Goal: Feedback & Contribution: Contribute content

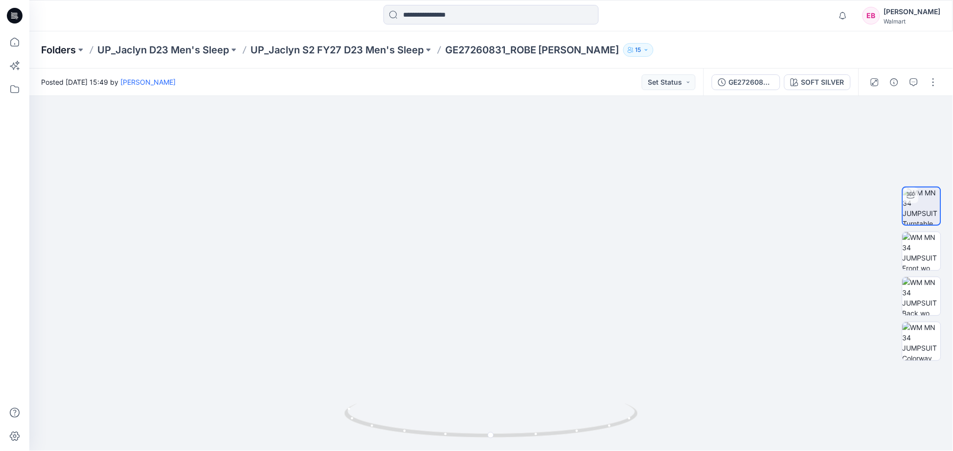
click at [71, 49] on p "Folders" at bounding box center [58, 50] width 35 height 14
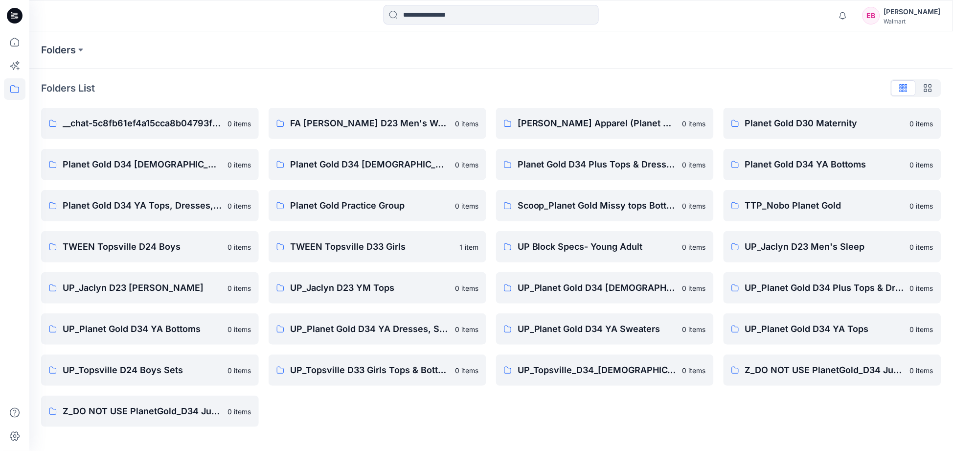
click at [925, 7] on div "[PERSON_NAME]" at bounding box center [912, 12] width 57 height 12
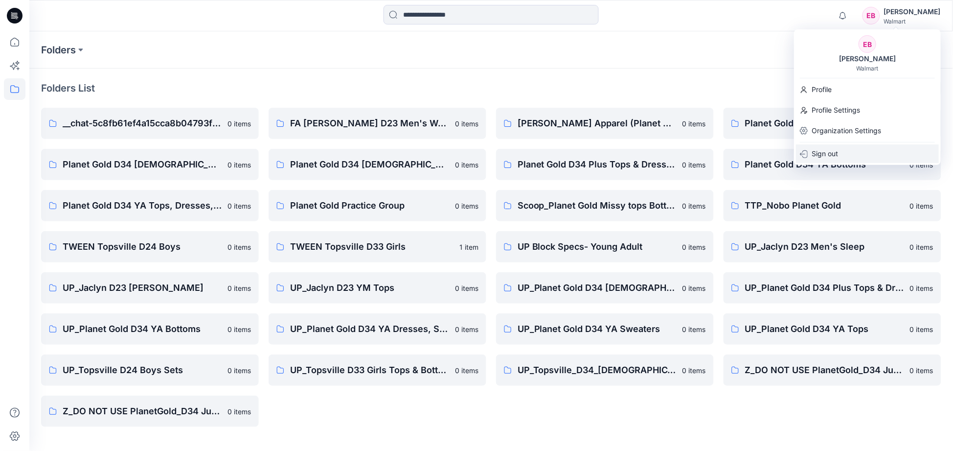
click at [824, 154] on p "Sign out" at bounding box center [825, 153] width 26 height 19
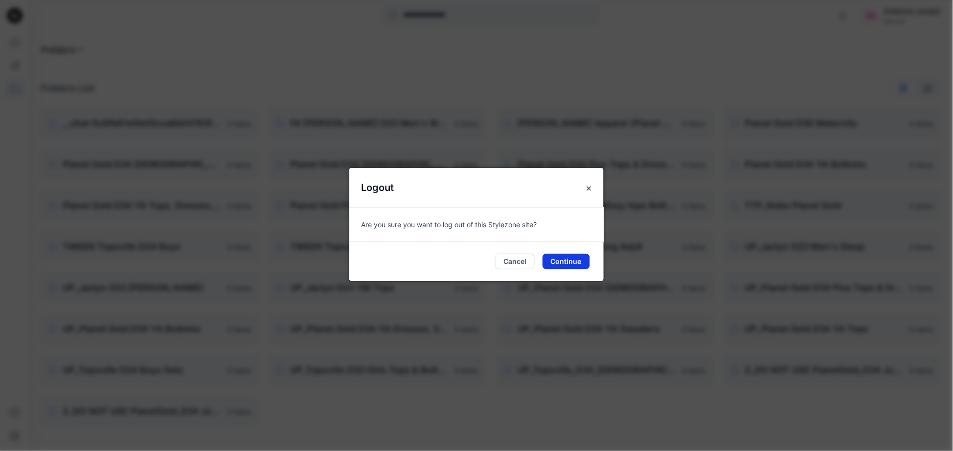
click at [564, 262] on button "Continue" at bounding box center [566, 261] width 47 height 16
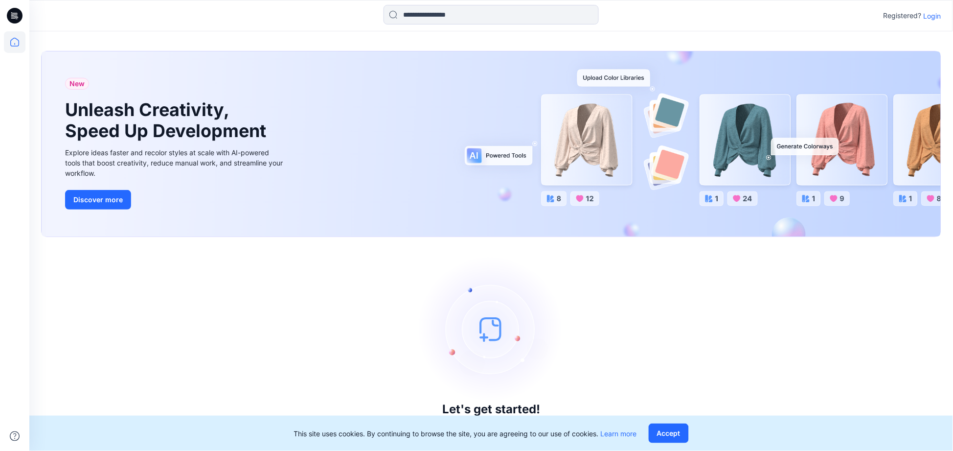
click at [940, 15] on p "Login" at bounding box center [933, 16] width 18 height 10
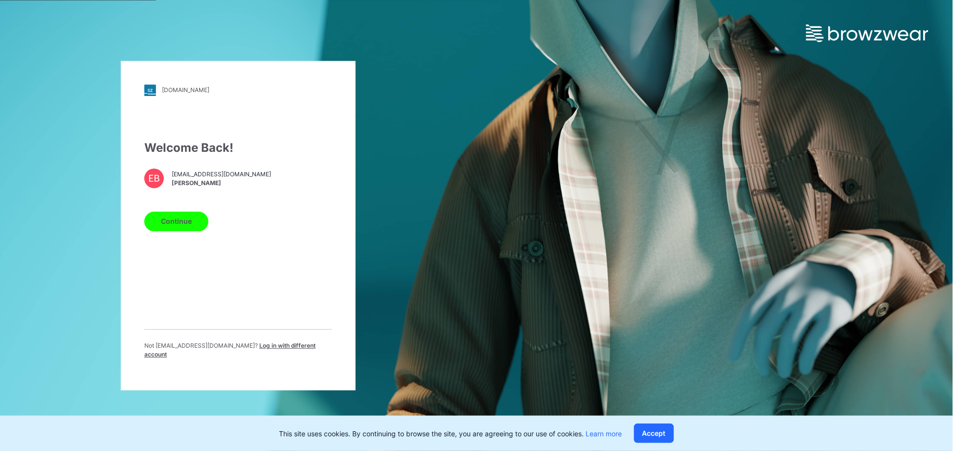
click at [271, 347] on span "Log in with different account" at bounding box center [229, 349] width 171 height 16
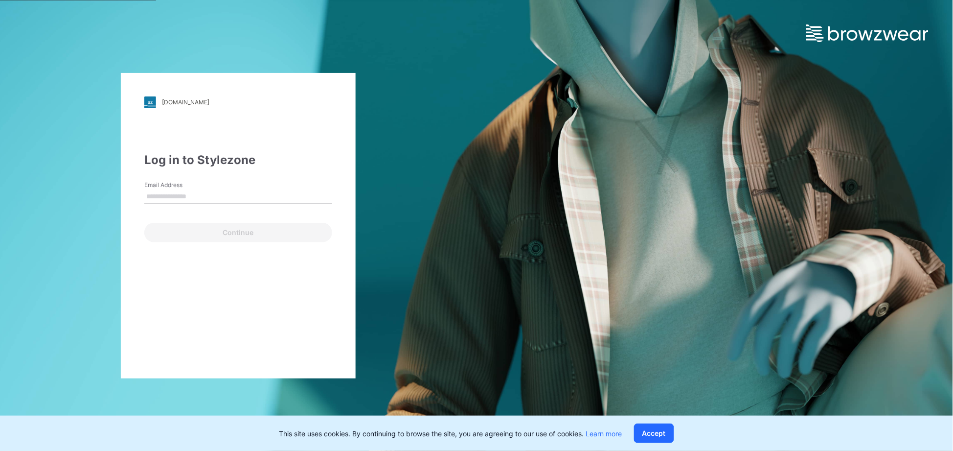
click at [168, 190] on input "Email Address" at bounding box center [238, 196] width 188 height 15
type input "**********"
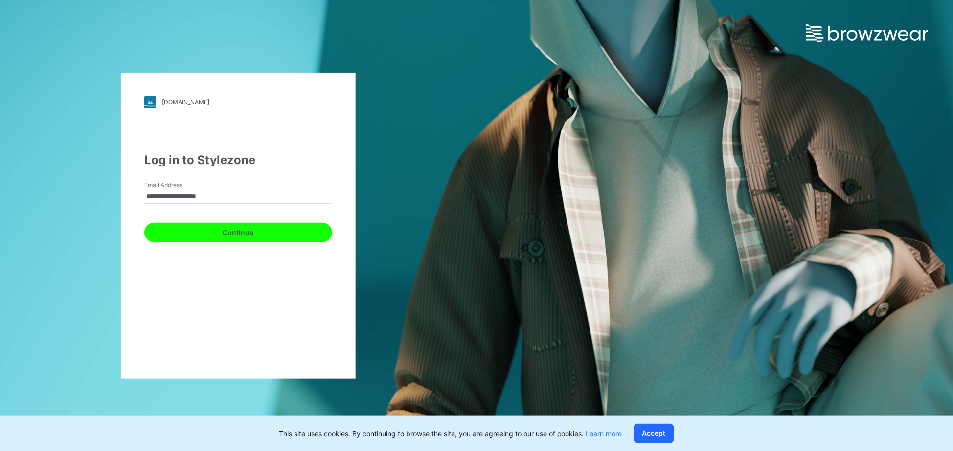
click at [246, 241] on button "Continue" at bounding box center [238, 233] width 188 height 20
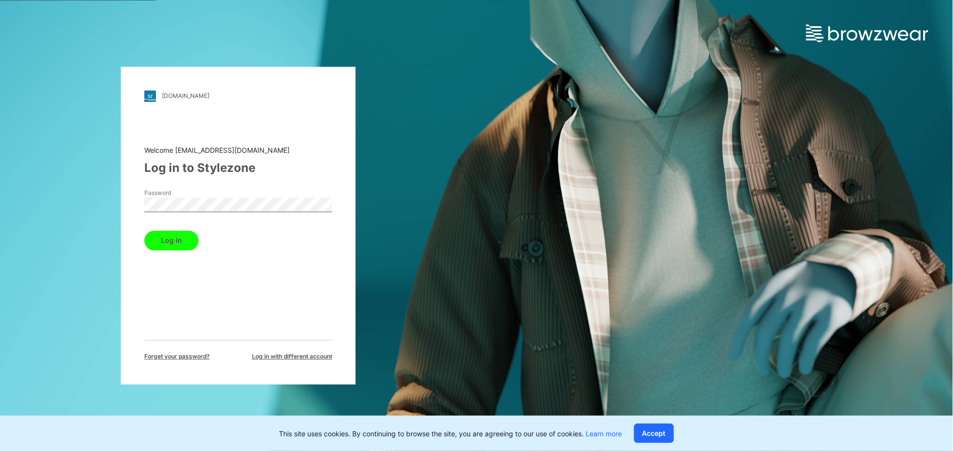
click at [144, 230] on button "Log in" at bounding box center [171, 240] width 54 height 20
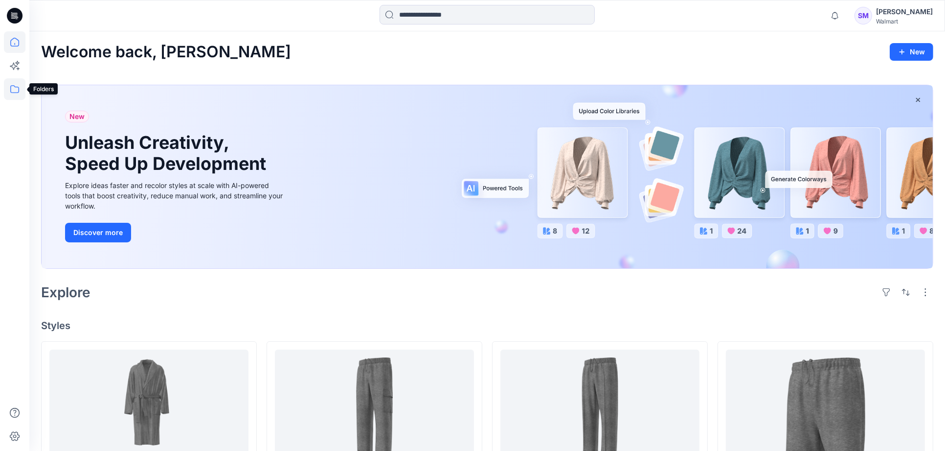
click at [6, 88] on icon at bounding box center [15, 89] width 22 height 22
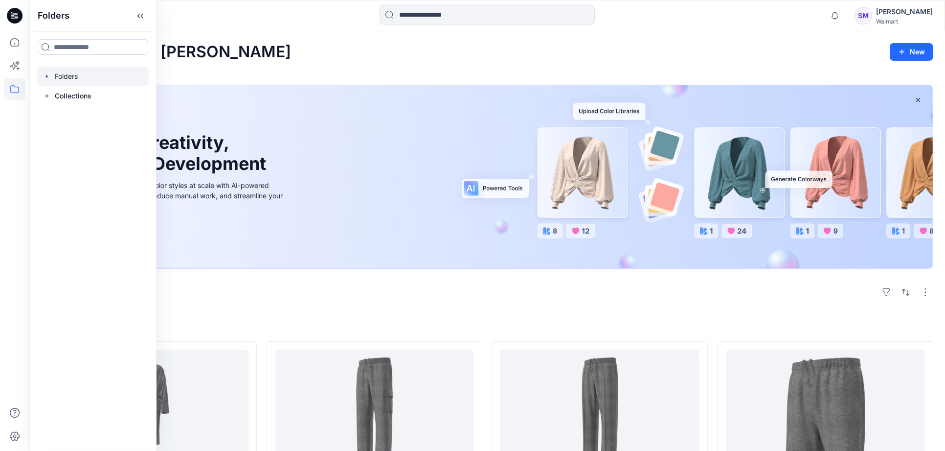
click at [54, 76] on div at bounding box center [93, 77] width 112 height 20
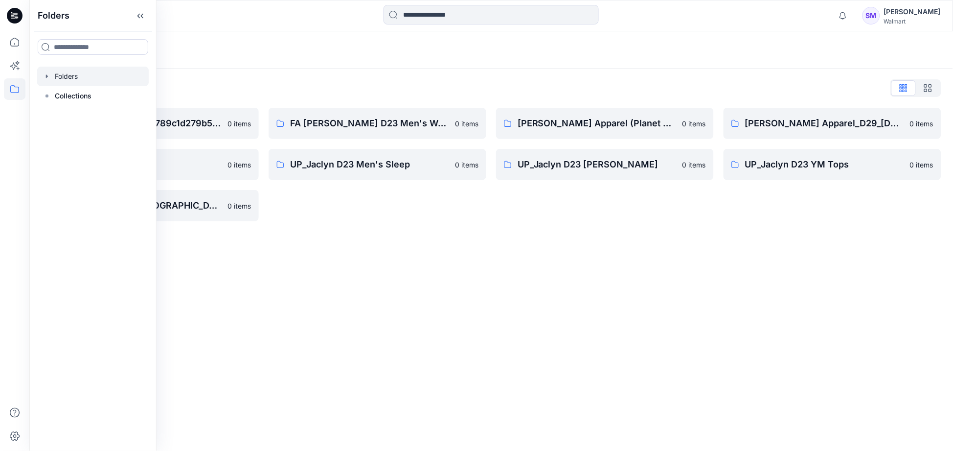
click at [544, 300] on div "Folders Folders List __chat-5a09cf79d3c9789c1d279b56-5e95916cf4a15c049e366b51 0…" at bounding box center [491, 240] width 924 height 419
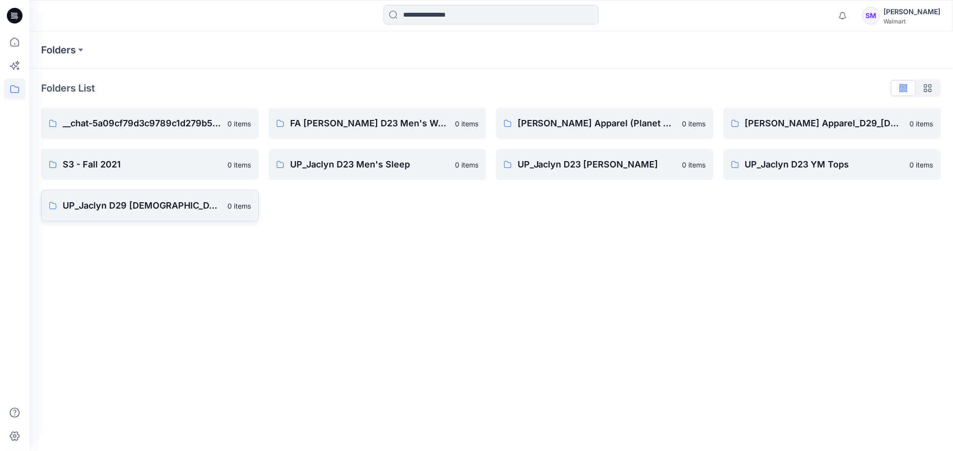
click at [153, 204] on p "UP_Jaclyn D29 Ladies Sleep" at bounding box center [142, 206] width 159 height 14
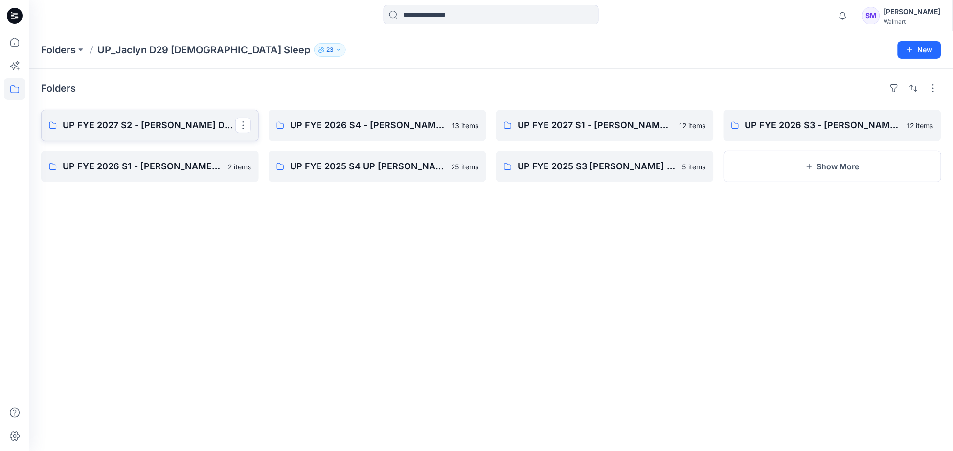
click at [147, 131] on p "UP FYE 2027 S2 - [PERSON_NAME] D29 [DEMOGRAPHIC_DATA] Sleepwear" at bounding box center [149, 125] width 173 height 14
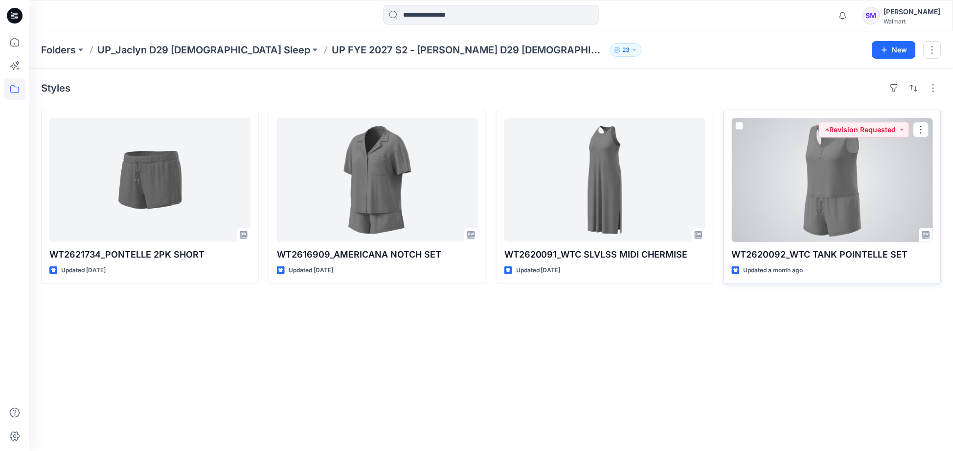
click at [848, 198] on div at bounding box center [832, 180] width 201 height 124
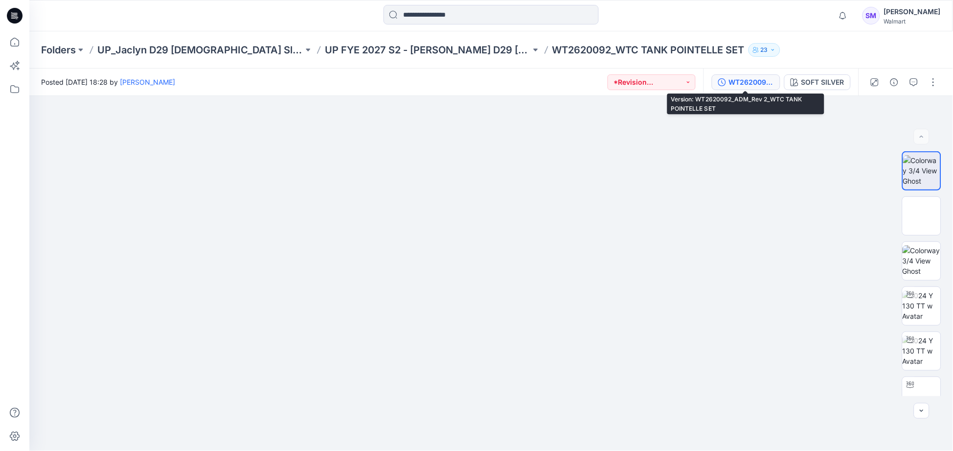
click at [740, 88] on button "WT2620092_ADM_Rev 2_WTC TANK POINTELLE SET" at bounding box center [746, 82] width 68 height 16
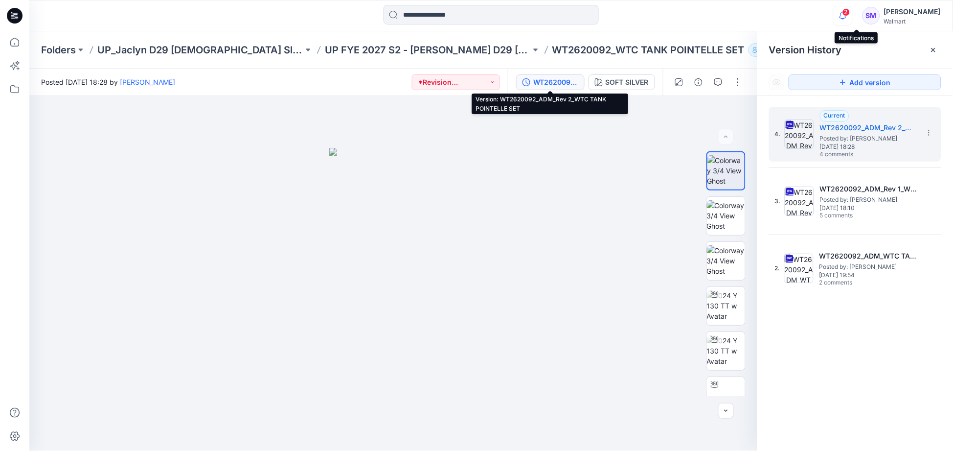
click at [852, 16] on icon "button" at bounding box center [843, 16] width 19 height 20
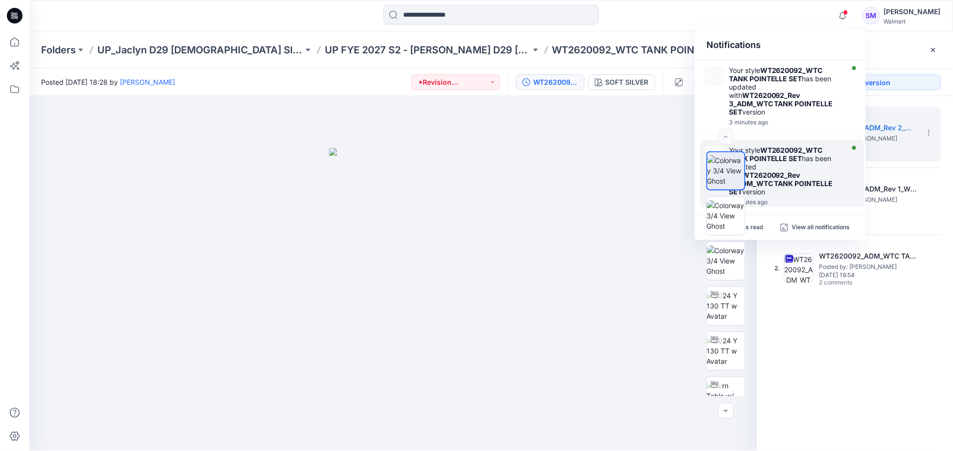
click at [843, 152] on div "Your style WT2620092_WTC TANK POINTELLE SET has been updated with WT2620092_Rev…" at bounding box center [787, 176] width 117 height 60
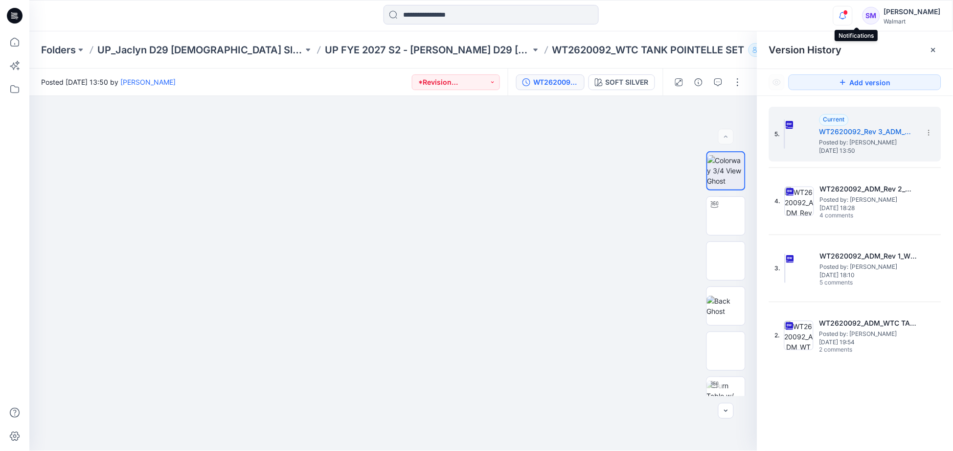
click at [844, 12] on icon "button" at bounding box center [843, 12] width 2 height 1
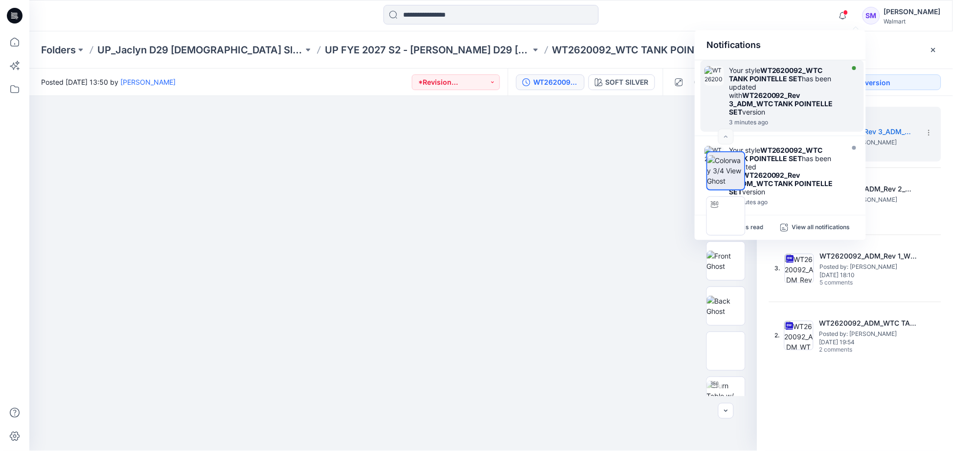
click at [803, 108] on div "Your style WT2620092_WTC TANK POINTELLE SET has been updated with WT2620092_Rev…" at bounding box center [785, 91] width 113 height 50
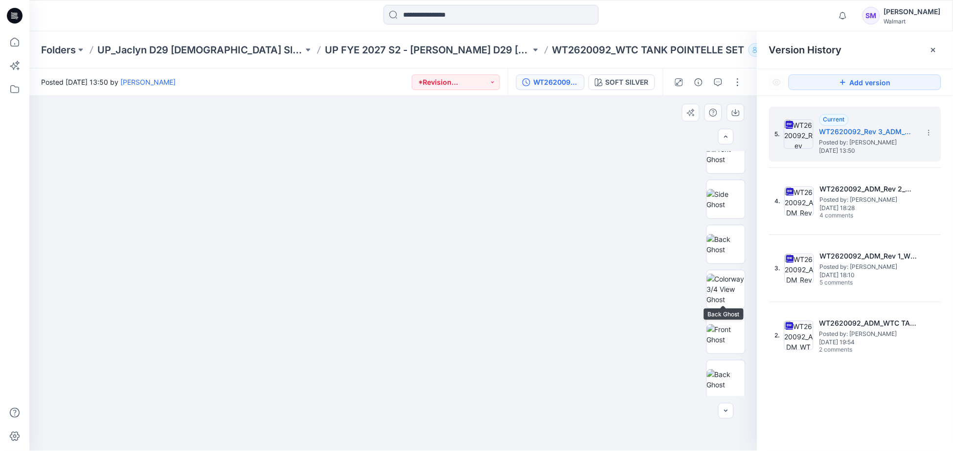
scroll to position [289, 0]
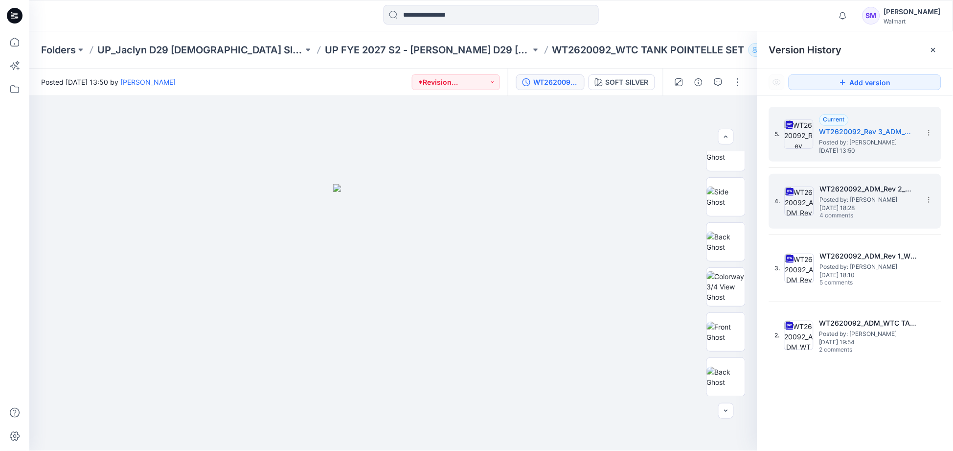
click at [838, 213] on span "4 comments" at bounding box center [854, 216] width 68 height 8
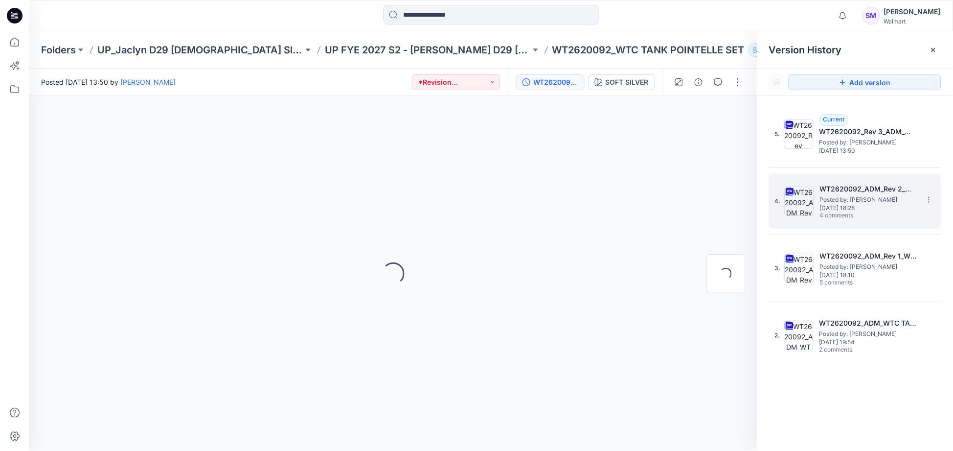
scroll to position [0, 0]
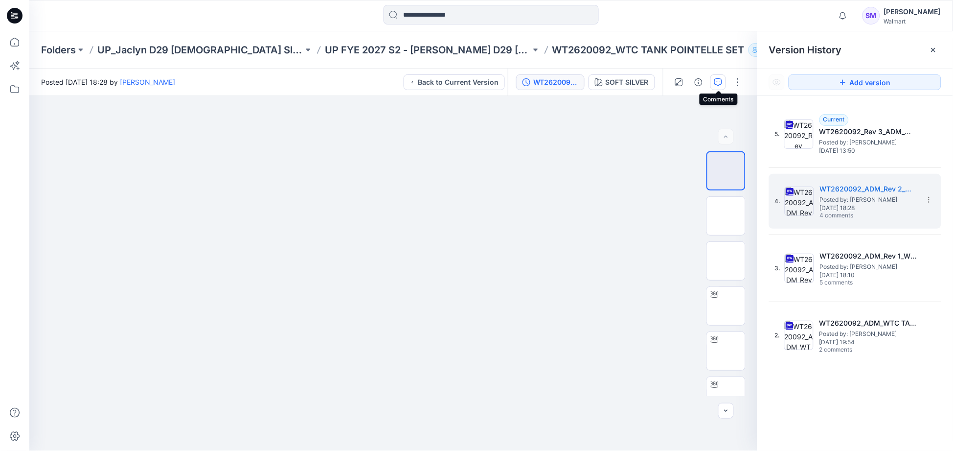
click at [722, 78] on icon "button" at bounding box center [718, 82] width 8 height 8
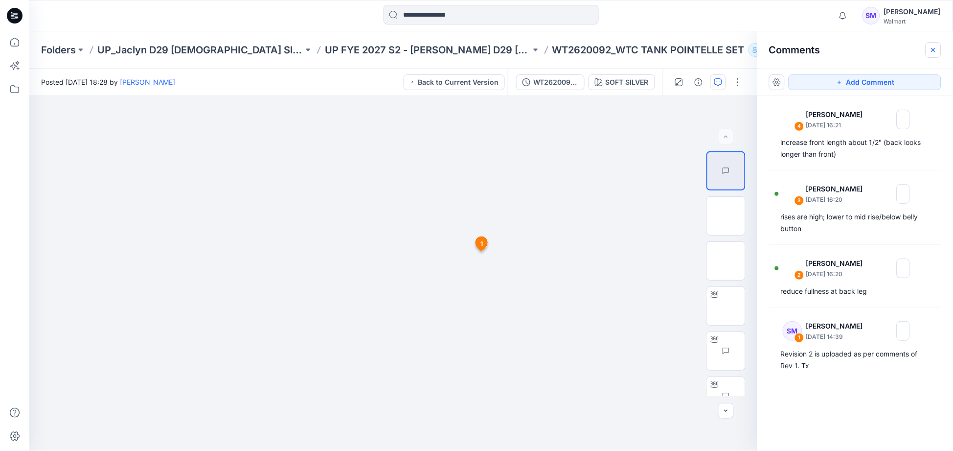
click at [935, 50] on icon "button" at bounding box center [933, 50] width 8 height 8
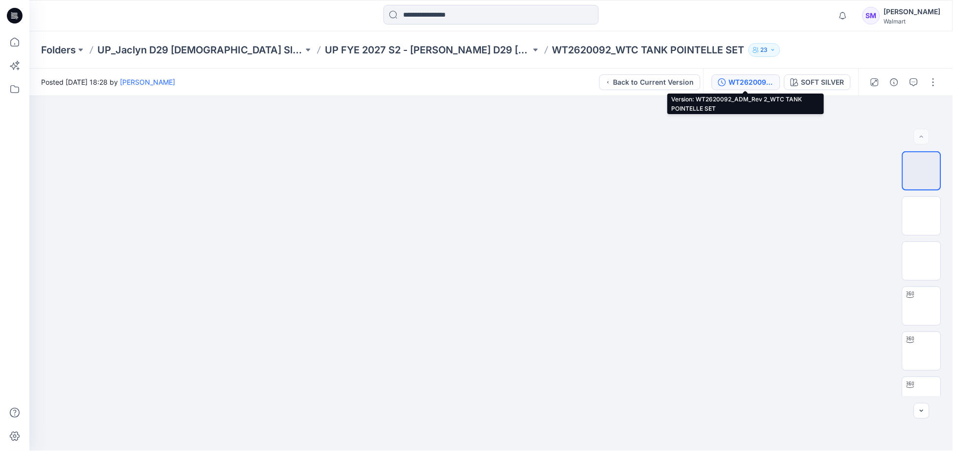
click at [745, 75] on button "WT2620092_ADM_Rev 2_WTC TANK POINTELLE SET" at bounding box center [746, 82] width 68 height 16
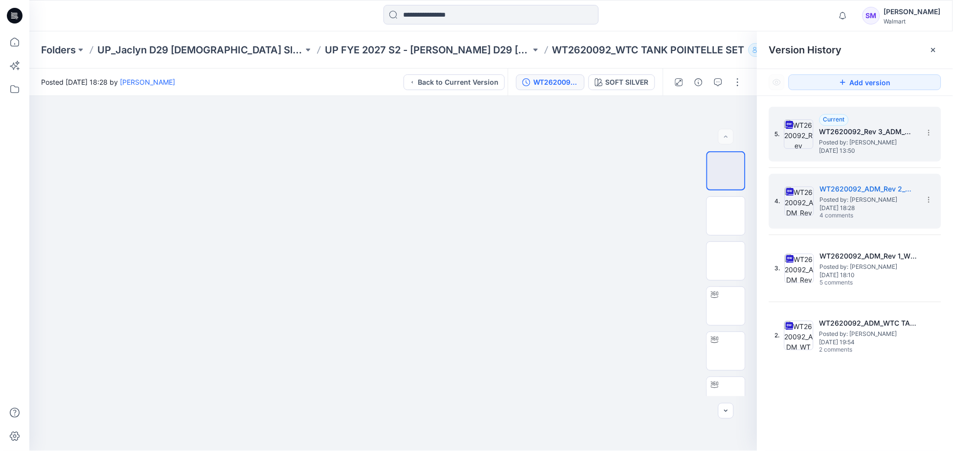
click at [887, 158] on div "5. Current WT2620092_Rev 3_ADM_WTC TANK POINTELLE SET Posted by: Steve Menda Th…" at bounding box center [855, 134] width 172 height 55
click at [884, 150] on span "Thursday, August 28, 2025 13:50" at bounding box center [868, 150] width 98 height 7
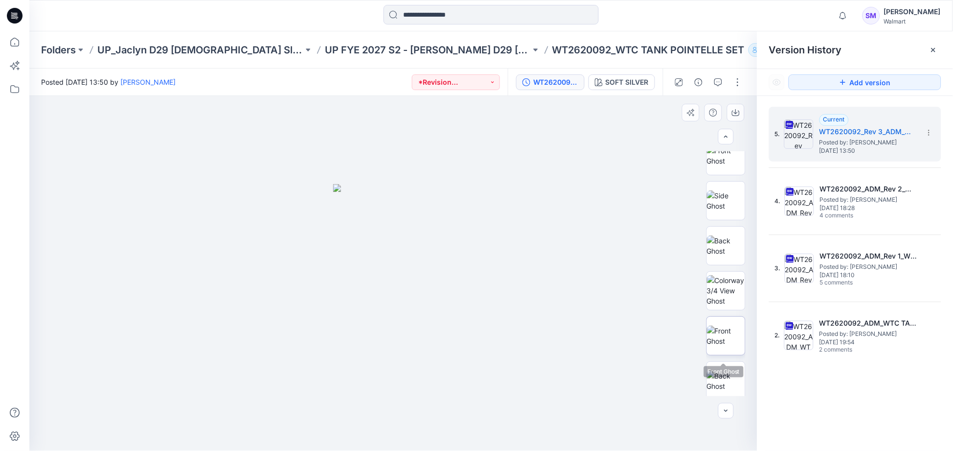
scroll to position [289, 0]
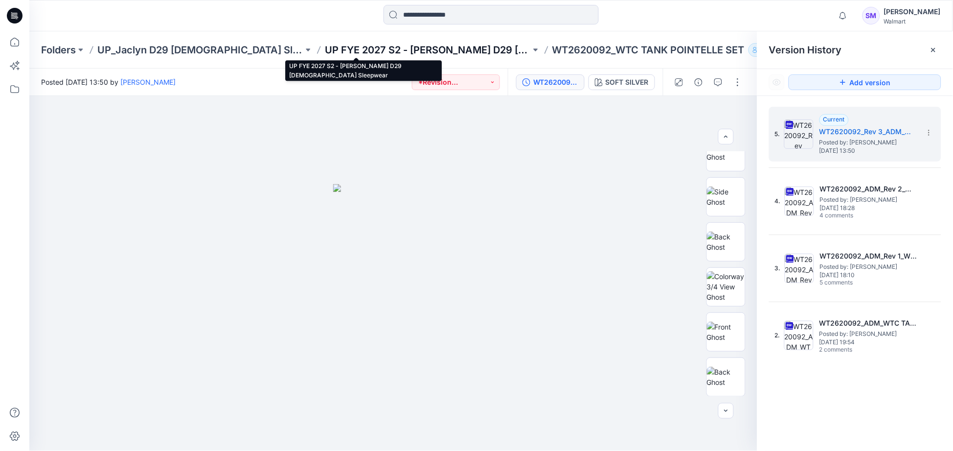
click at [353, 54] on p "UP FYE 2027 S2 - [PERSON_NAME] D29 [DEMOGRAPHIC_DATA] Sleepwear" at bounding box center [428, 50] width 206 height 14
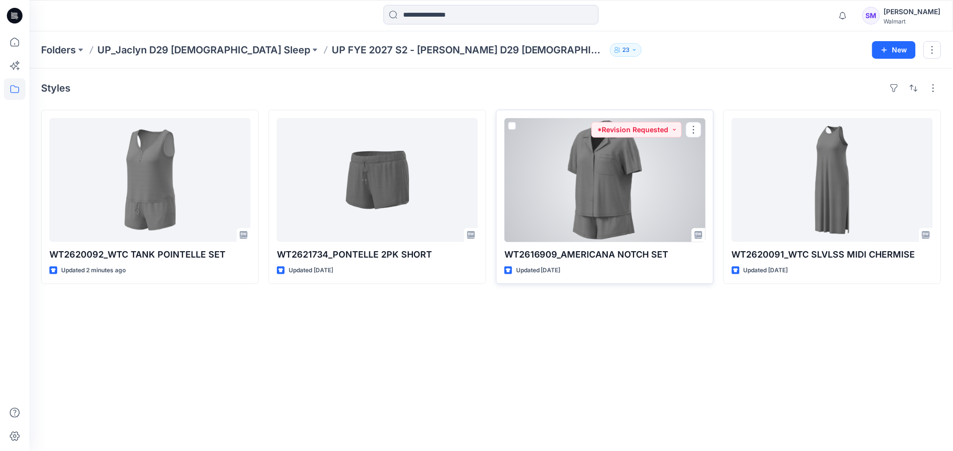
click at [650, 215] on div at bounding box center [604, 180] width 201 height 124
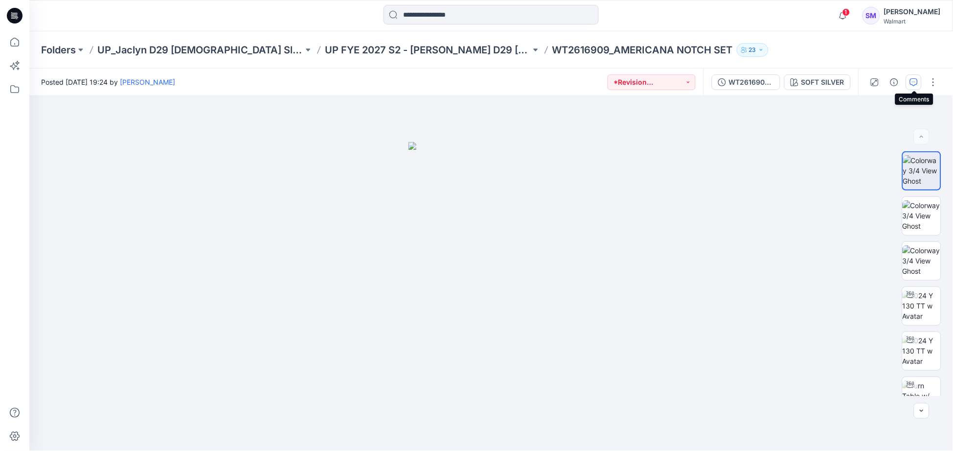
click at [915, 83] on icon "button" at bounding box center [914, 82] width 8 height 8
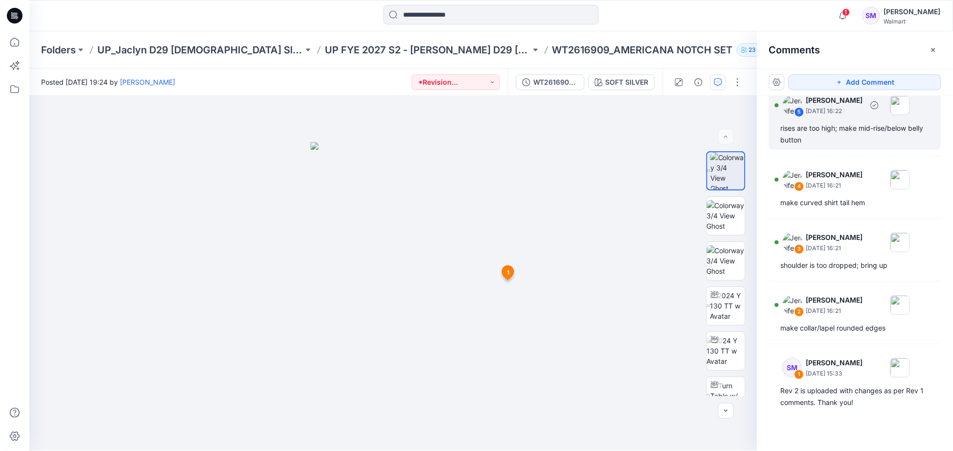
scroll to position [143, 0]
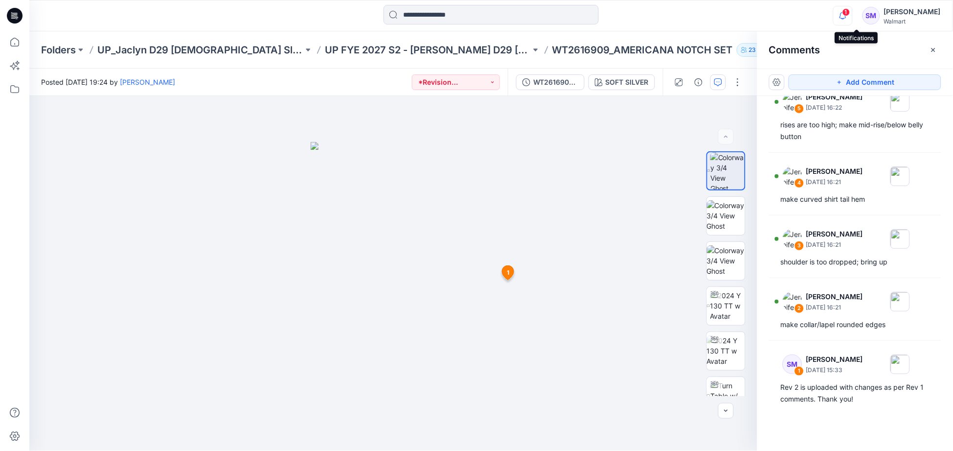
click at [852, 16] on icon "button" at bounding box center [843, 16] width 19 height 20
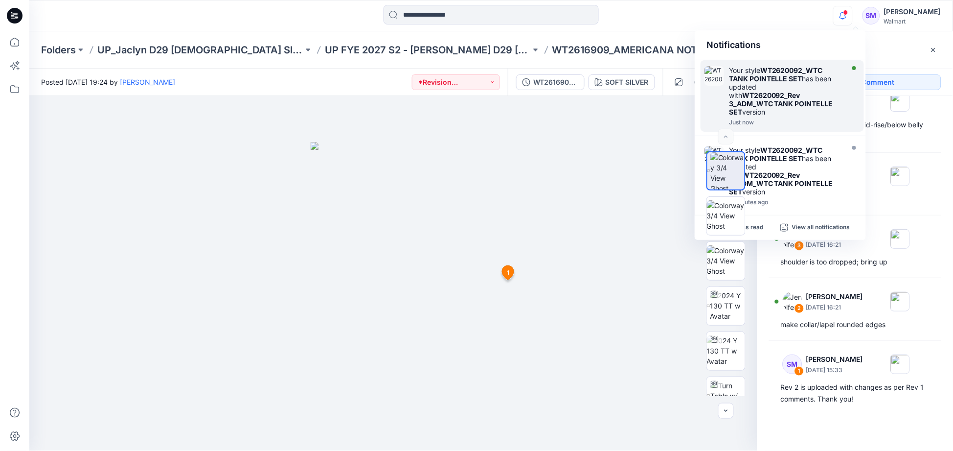
click at [792, 91] on strong "WT2620092_Rev 3_ADM_WTC TANK POINTELLE SET" at bounding box center [781, 103] width 104 height 25
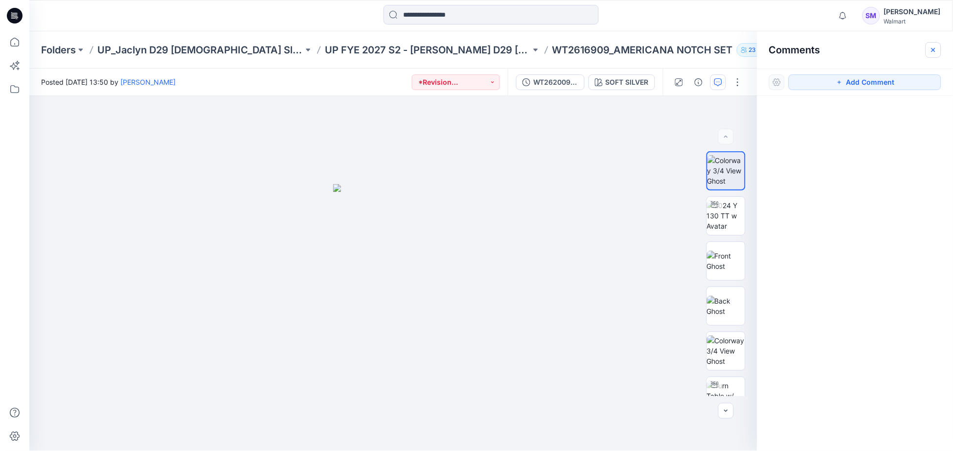
click at [936, 46] on icon "button" at bounding box center [933, 50] width 8 height 8
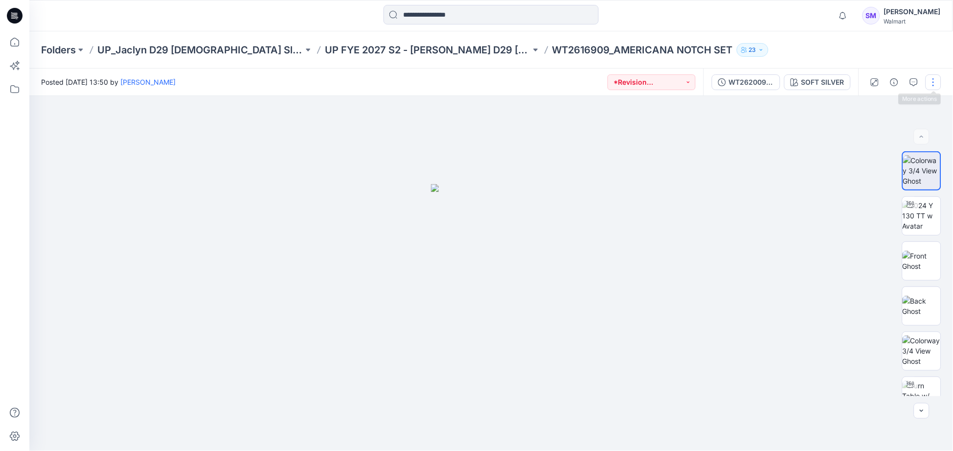
click at [933, 80] on button "button" at bounding box center [934, 82] width 16 height 16
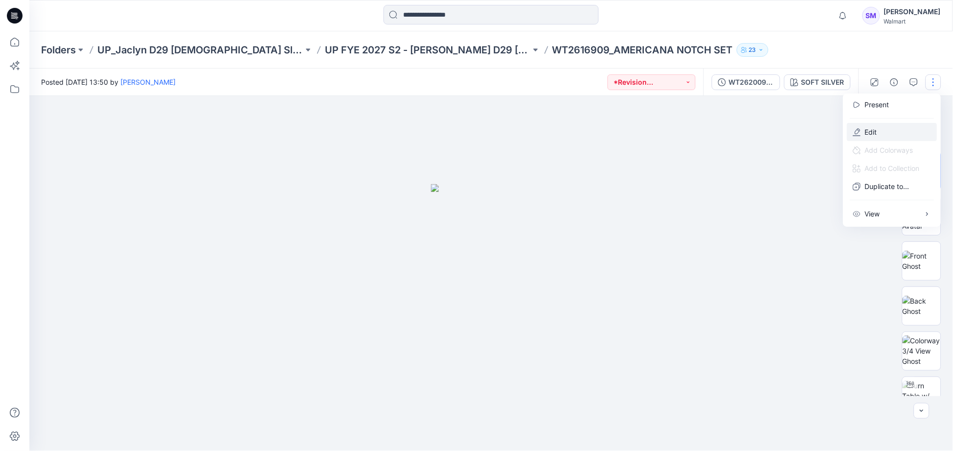
click at [891, 131] on button "Edit" at bounding box center [892, 132] width 90 height 18
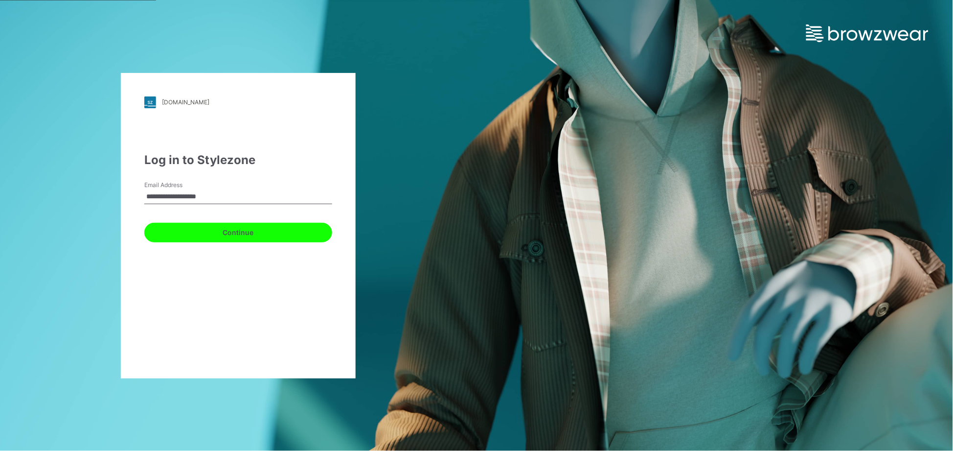
click at [222, 226] on button "Continue" at bounding box center [238, 233] width 188 height 20
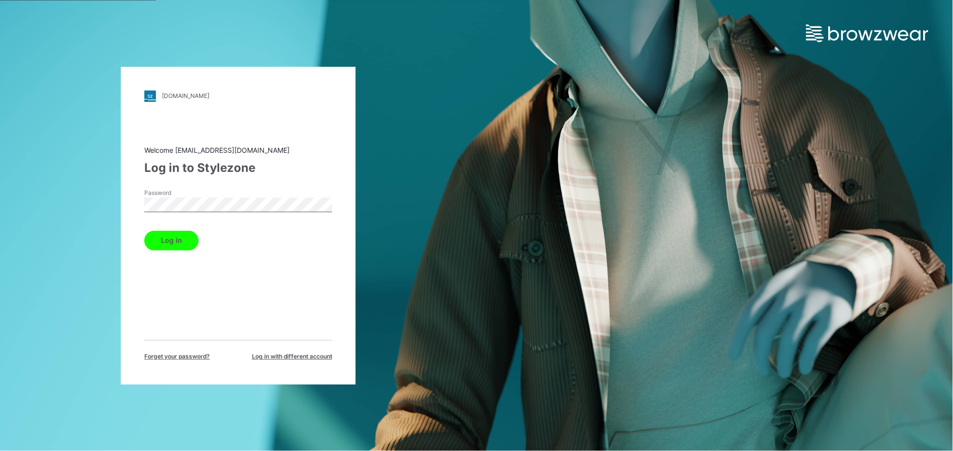
click at [144, 230] on button "Log in" at bounding box center [171, 240] width 54 height 20
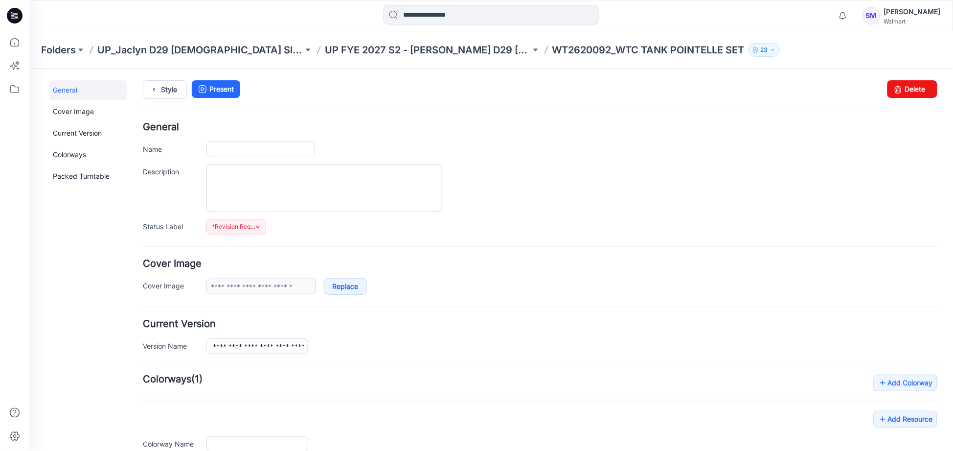
type input "**********"
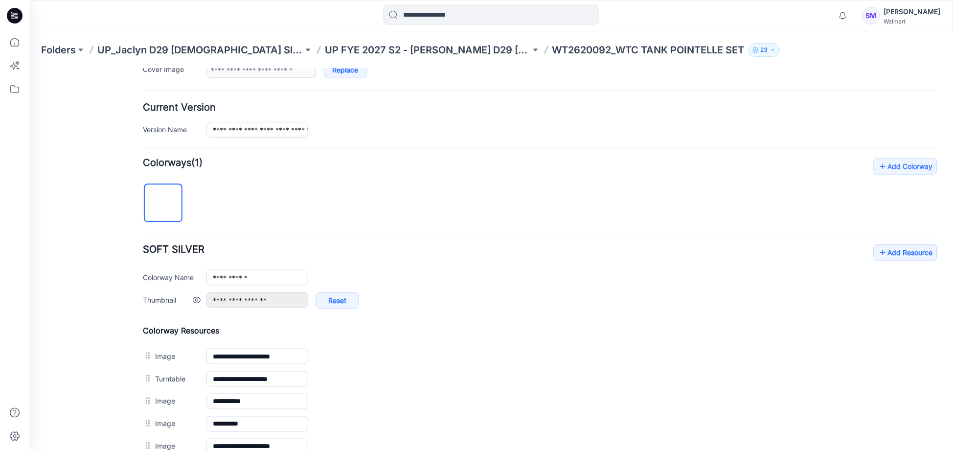
scroll to position [217, 0]
click at [252, 128] on input "**********" at bounding box center [257, 128] width 102 height 16
click at [521, 108] on h4 "Current Version" at bounding box center [539, 105] width 794 height 9
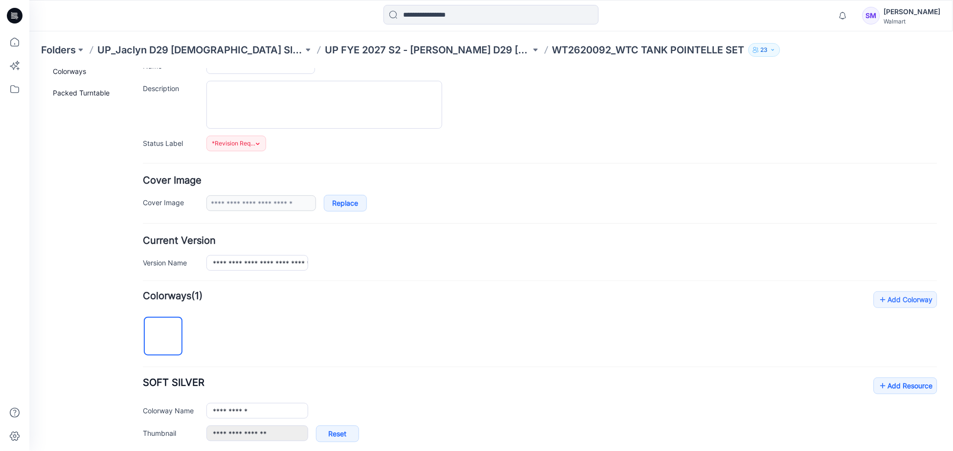
scroll to position [0, 0]
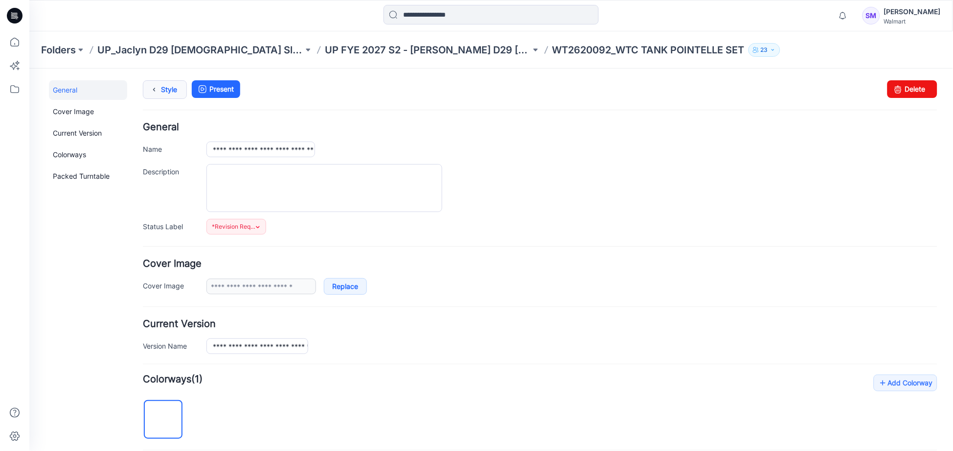
click at [163, 86] on link "Style" at bounding box center [164, 89] width 44 height 19
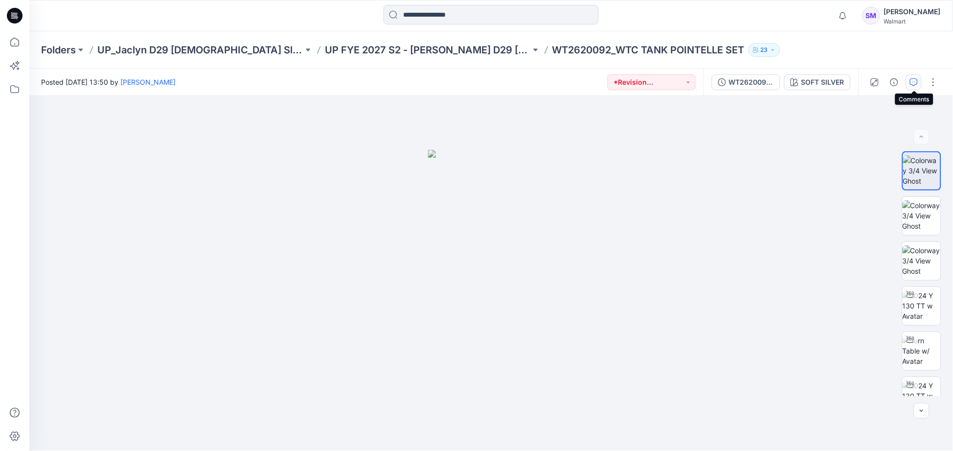
click at [915, 80] on icon "button" at bounding box center [914, 82] width 8 height 8
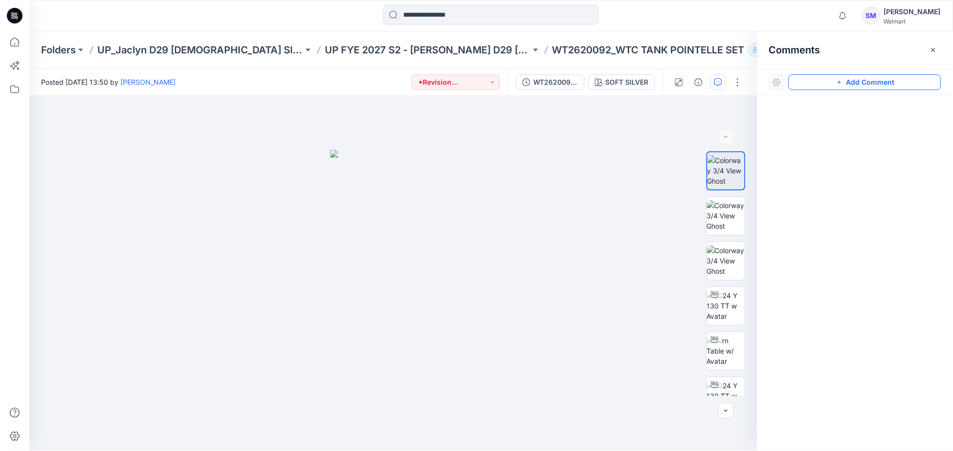
click at [874, 82] on button "Add Comment" at bounding box center [865, 82] width 153 height 16
click at [487, 246] on div "1" at bounding box center [393, 273] width 728 height 355
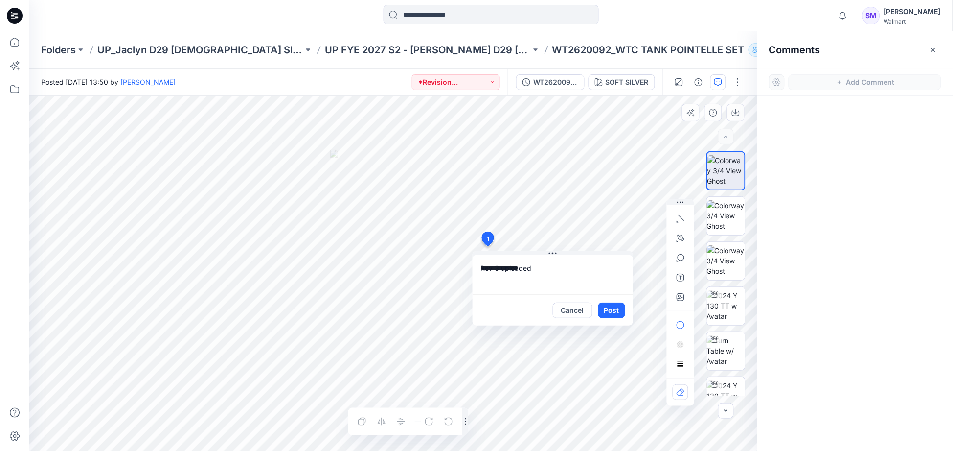
click at [499, 268] on textarea "**********" at bounding box center [553, 274] width 160 height 39
click at [605, 267] on textarea "**********" at bounding box center [553, 274] width 160 height 39
click at [614, 266] on textarea "**********" at bounding box center [553, 274] width 160 height 39
click at [562, 266] on textarea "**********" at bounding box center [553, 274] width 160 height 39
click at [625, 269] on textarea "**********" at bounding box center [553, 274] width 160 height 39
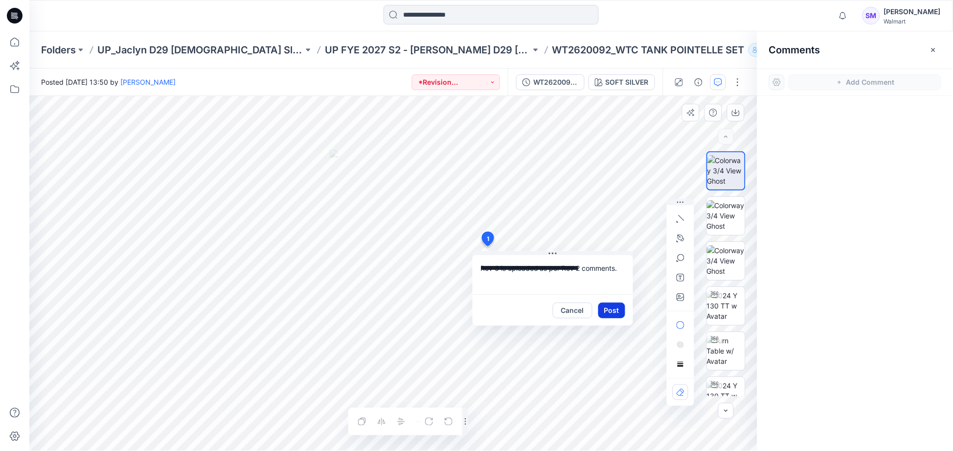
type textarea "**********"
click at [620, 312] on button "Post" at bounding box center [611, 310] width 27 height 16
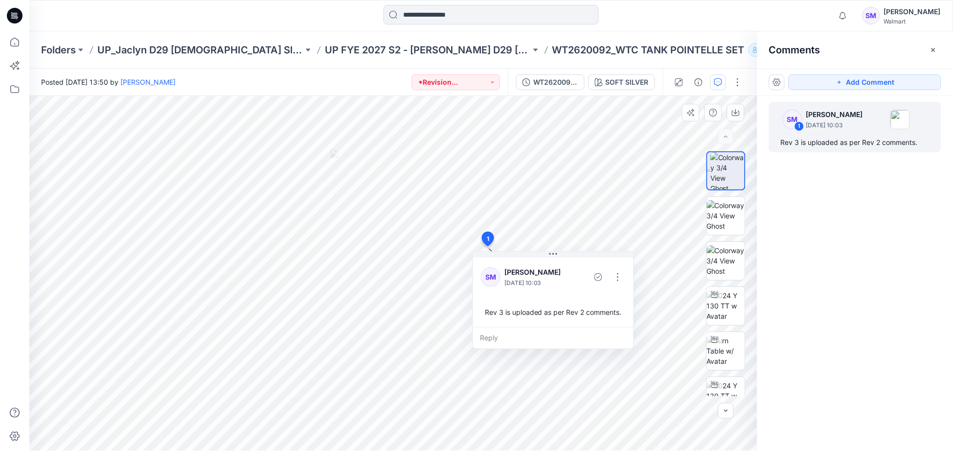
click at [860, 244] on div "SM 1 Steve Menda August 28, 2025 10:03 Rev 3 is uploaded as per Rev 2 comments." at bounding box center [855, 255] width 196 height 318
click at [935, 53] on icon "button" at bounding box center [933, 50] width 8 height 8
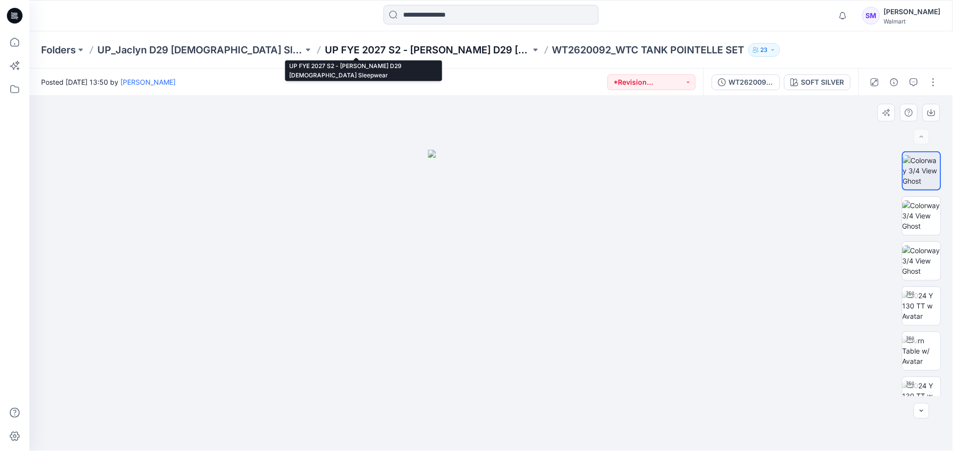
click at [360, 51] on p "UP FYE 2027 S2 - [PERSON_NAME] D29 [DEMOGRAPHIC_DATA] Sleepwear" at bounding box center [428, 50] width 206 height 14
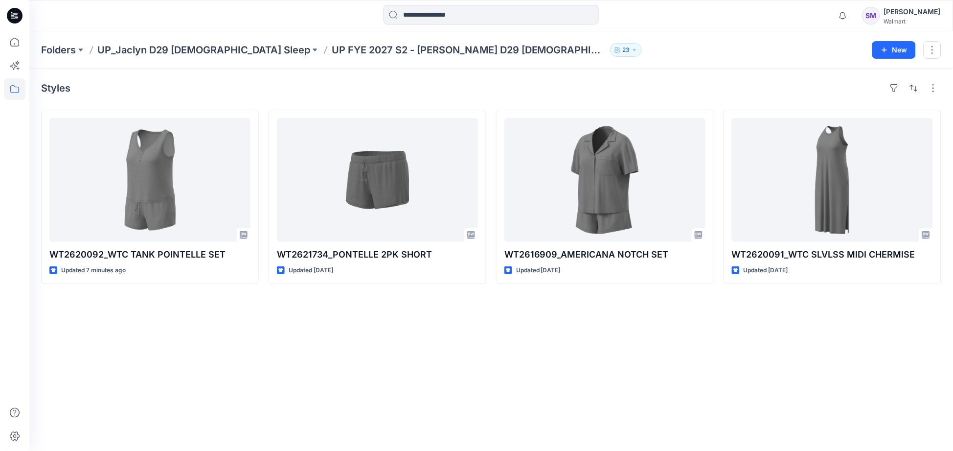
click at [524, 388] on div "Styles WT2620092_WTC TANK POINTELLE SET Updated 7 minutes ago WT2621734_PONTELL…" at bounding box center [491, 259] width 924 height 382
click at [852, 18] on icon "button" at bounding box center [843, 16] width 19 height 20
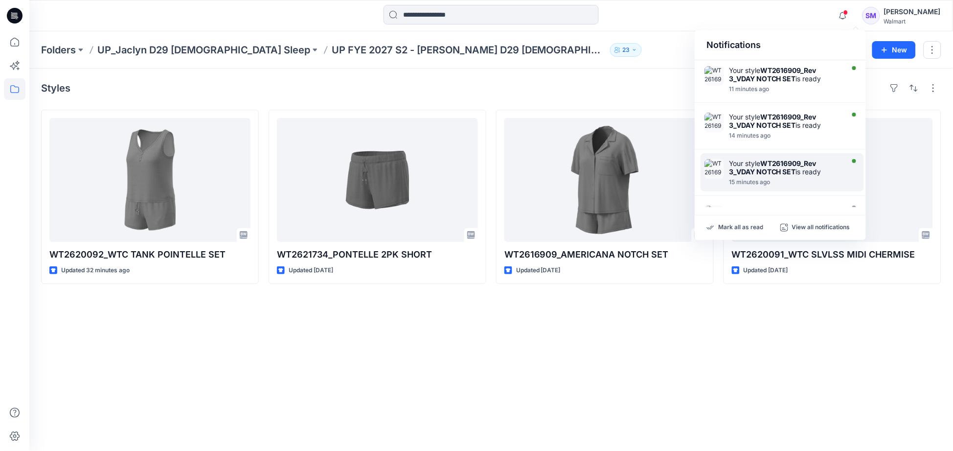
click at [777, 167] on strong "WT2616909_Rev 3_VDAY NOTCH SET" at bounding box center [773, 167] width 88 height 17
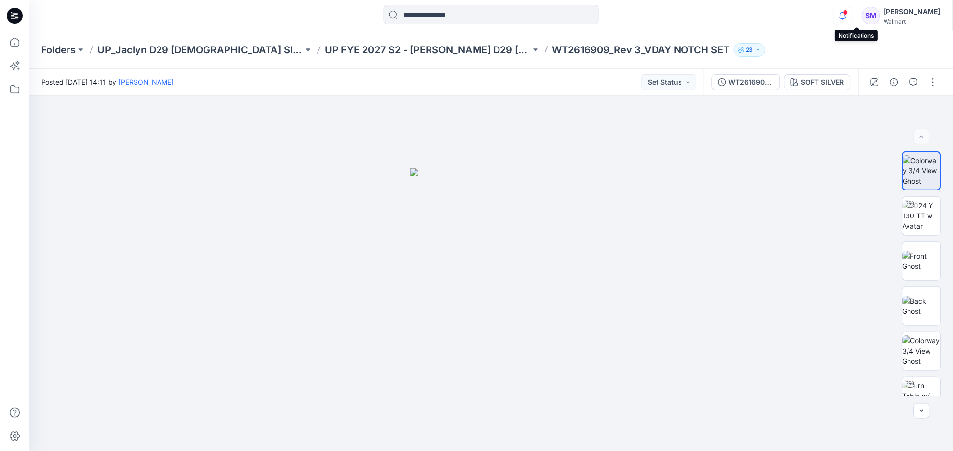
click at [852, 15] on icon "button" at bounding box center [843, 16] width 19 height 20
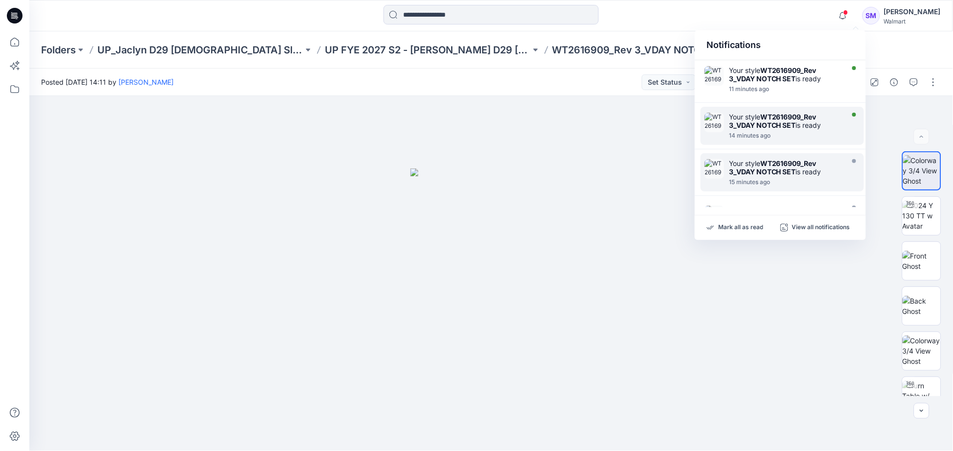
click at [784, 130] on div at bounding box center [785, 130] width 113 height 2
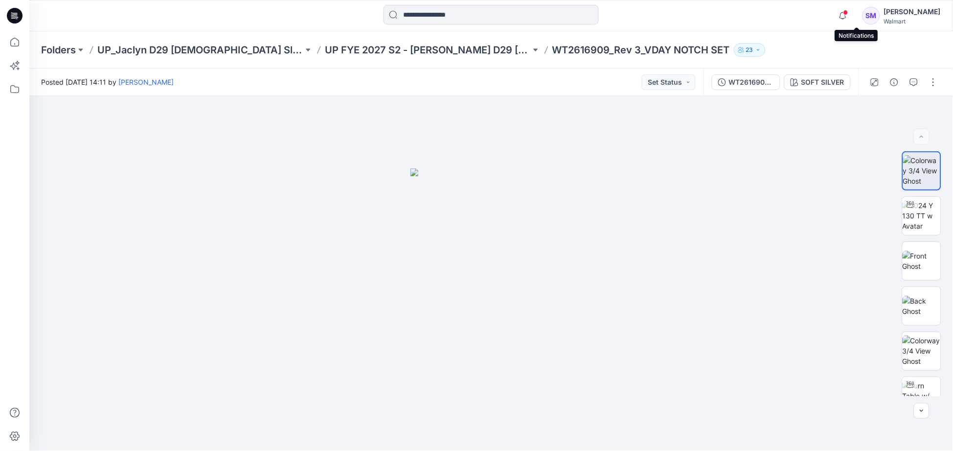
click at [848, 12] on span at bounding box center [845, 12] width 5 height 5
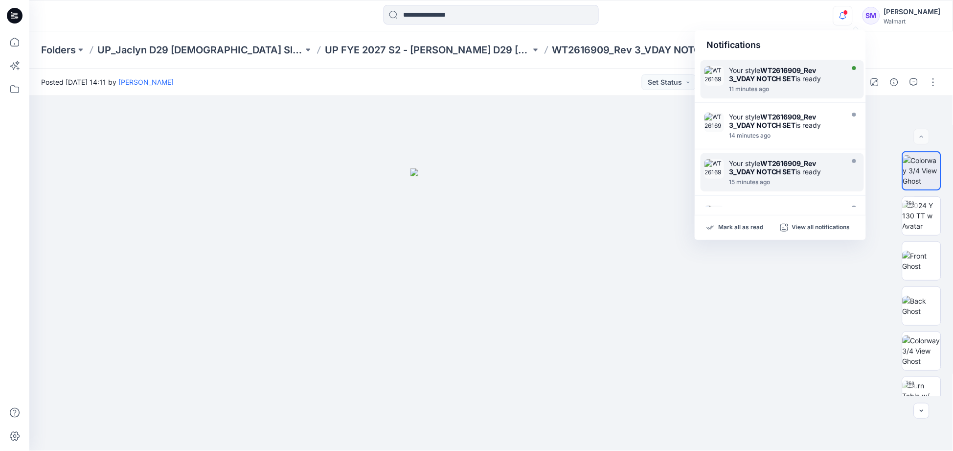
click at [795, 91] on div "11 minutes ago" at bounding box center [785, 89] width 113 height 7
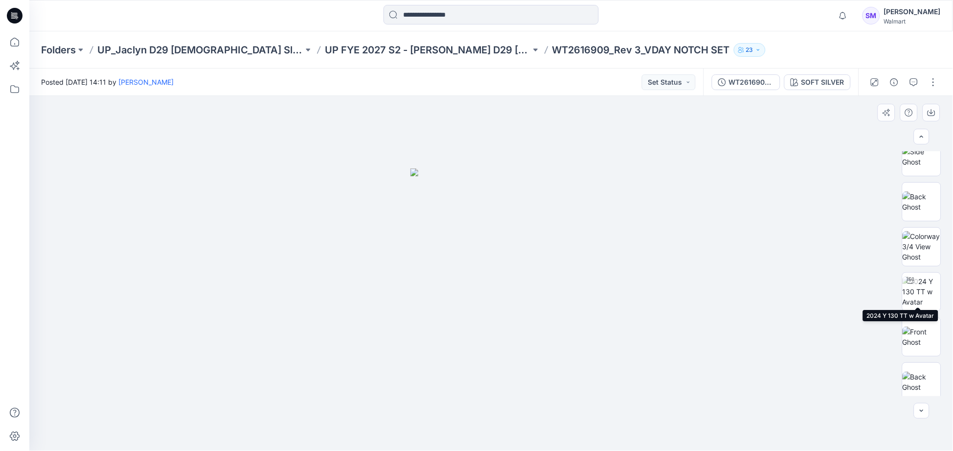
scroll to position [334, 0]
click at [923, 333] on img at bounding box center [922, 331] width 38 height 21
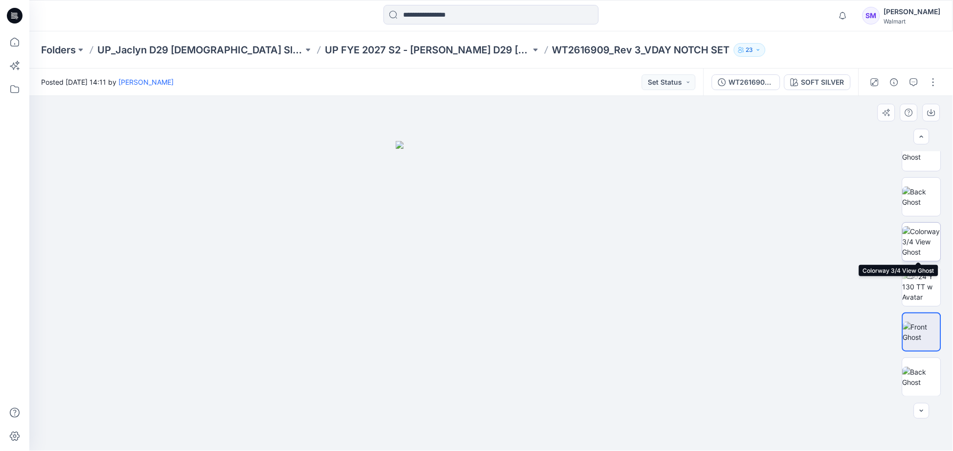
click at [926, 244] on img at bounding box center [922, 241] width 38 height 31
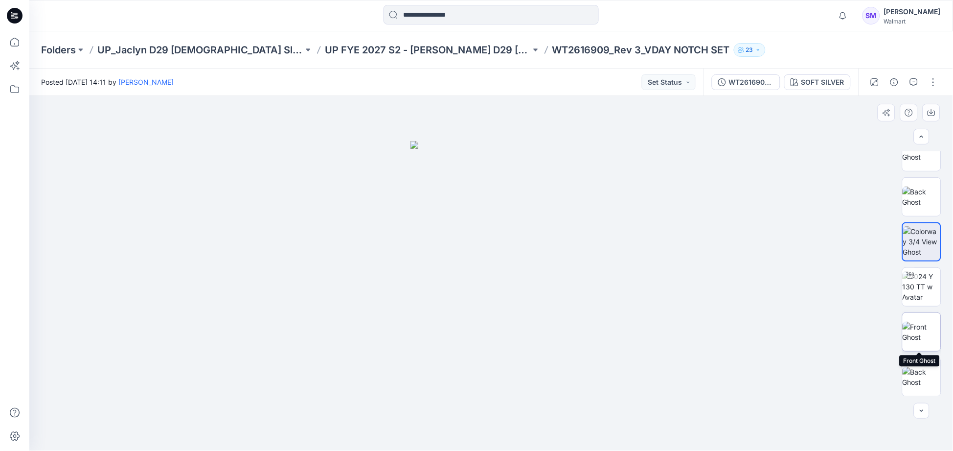
click at [921, 334] on img at bounding box center [922, 331] width 38 height 21
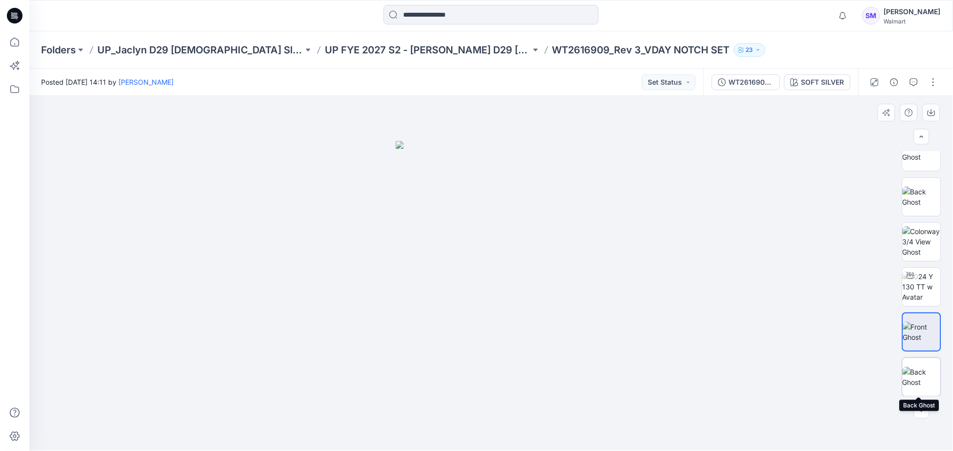
click at [920, 375] on img at bounding box center [922, 376] width 38 height 21
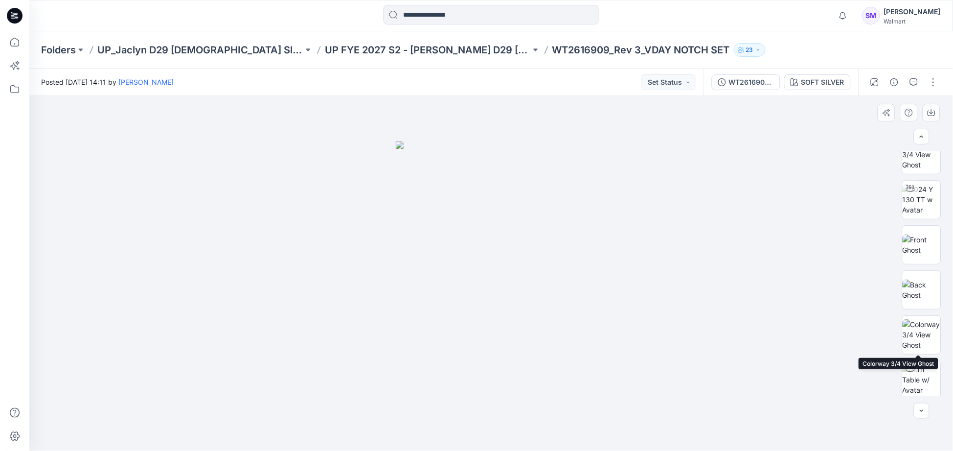
scroll to position [0, 0]
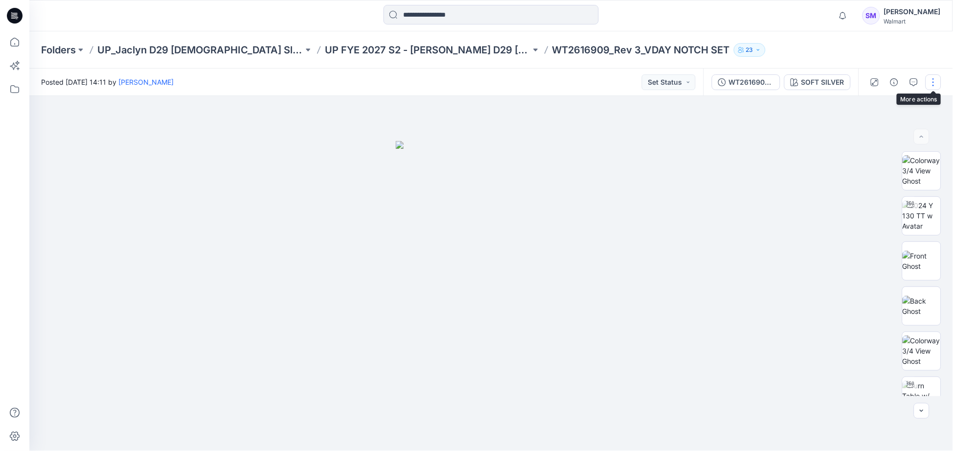
click at [936, 79] on button "button" at bounding box center [934, 82] width 16 height 16
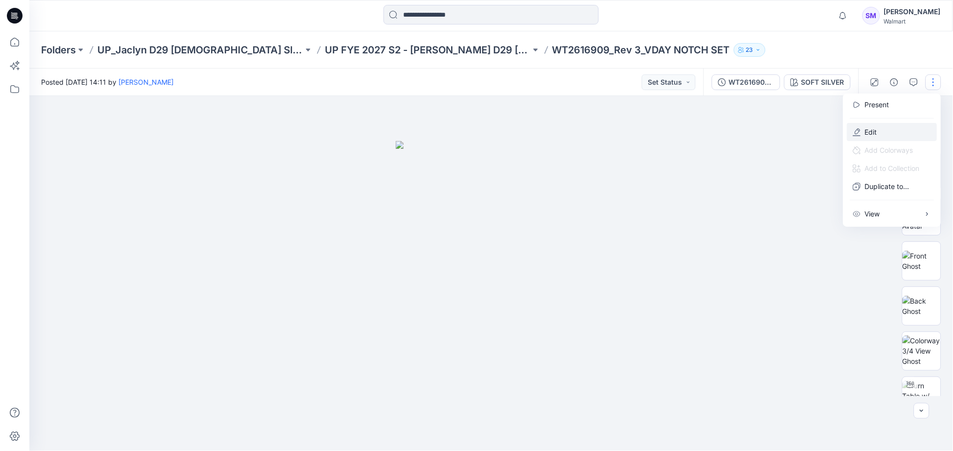
click at [883, 131] on button "Edit" at bounding box center [892, 132] width 90 height 18
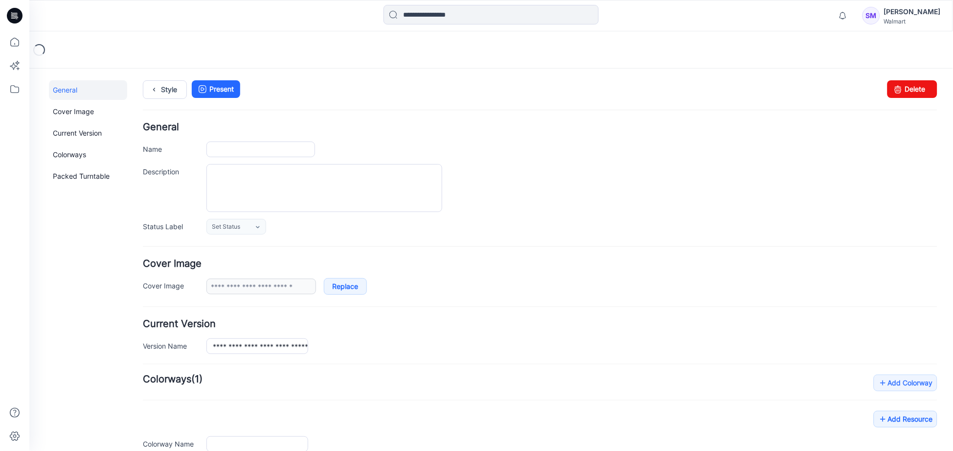
type input "**********"
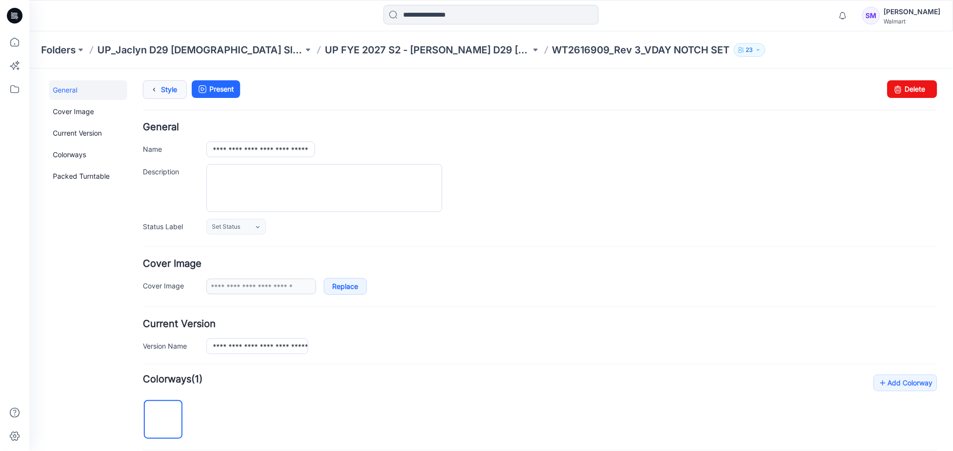
click at [168, 88] on link "Style" at bounding box center [164, 89] width 44 height 19
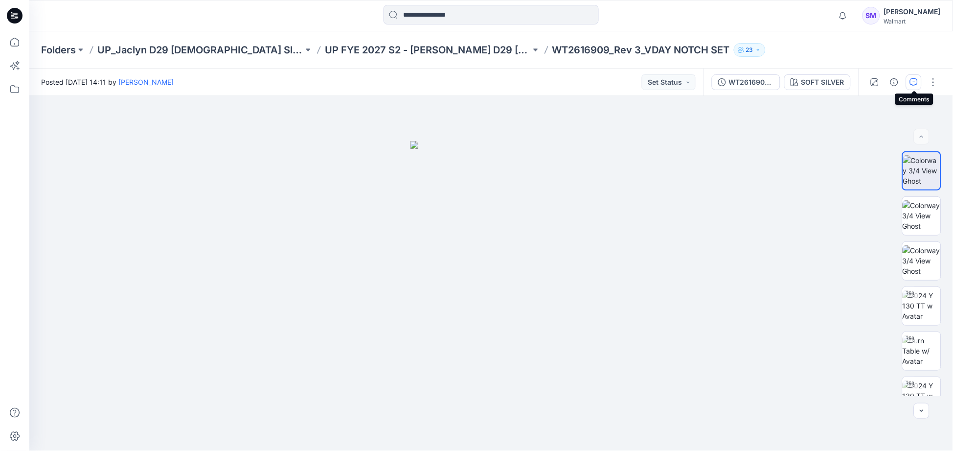
click at [912, 84] on icon "button" at bounding box center [914, 82] width 8 height 8
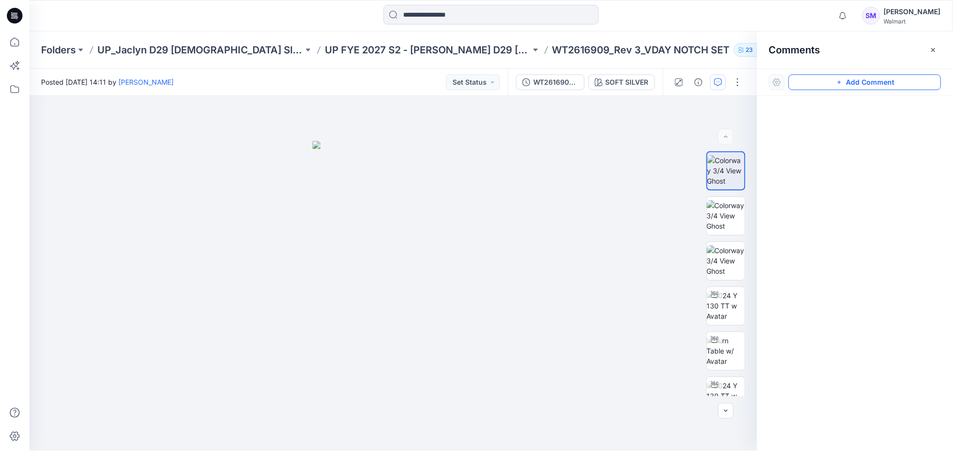
click at [870, 86] on button "Add Comment" at bounding box center [865, 82] width 153 height 16
click at [512, 220] on div "1" at bounding box center [393, 273] width 728 height 355
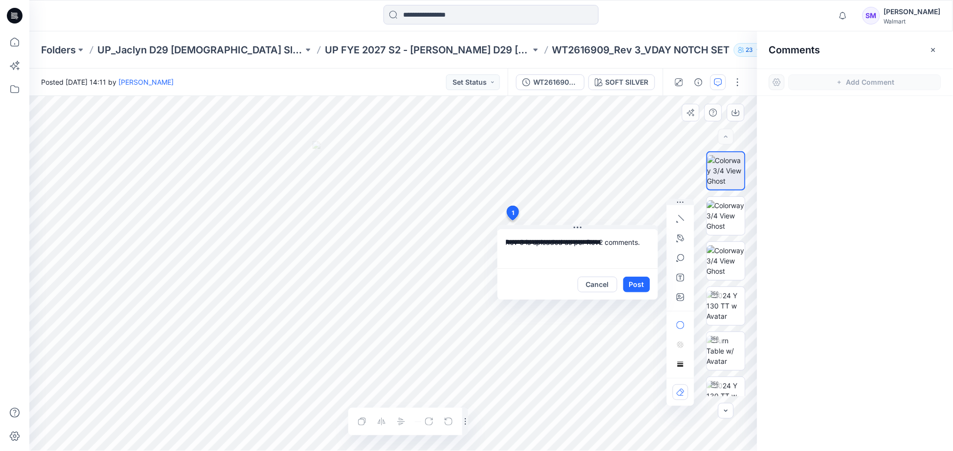
click at [519, 244] on textarea "**********" at bounding box center [578, 248] width 160 height 39
type textarea "**********"
click at [635, 283] on button "Post" at bounding box center [636, 284] width 27 height 16
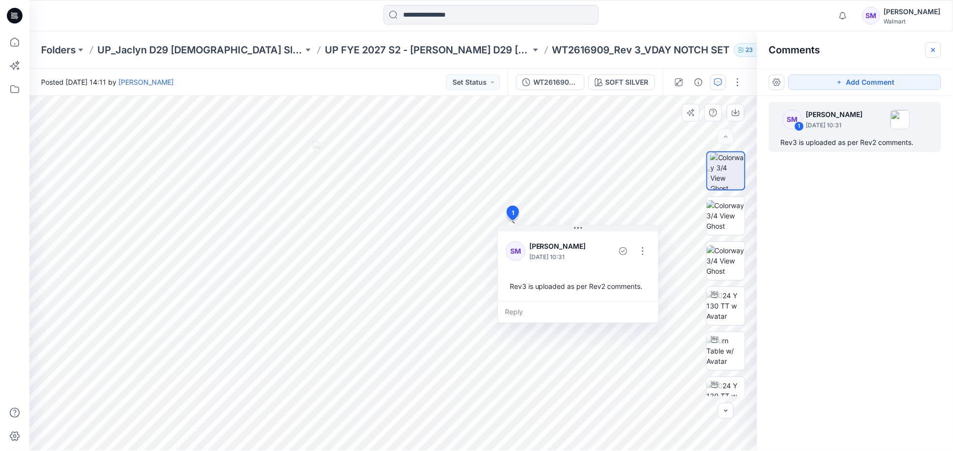
click at [932, 52] on icon "button" at bounding box center [933, 50] width 8 height 8
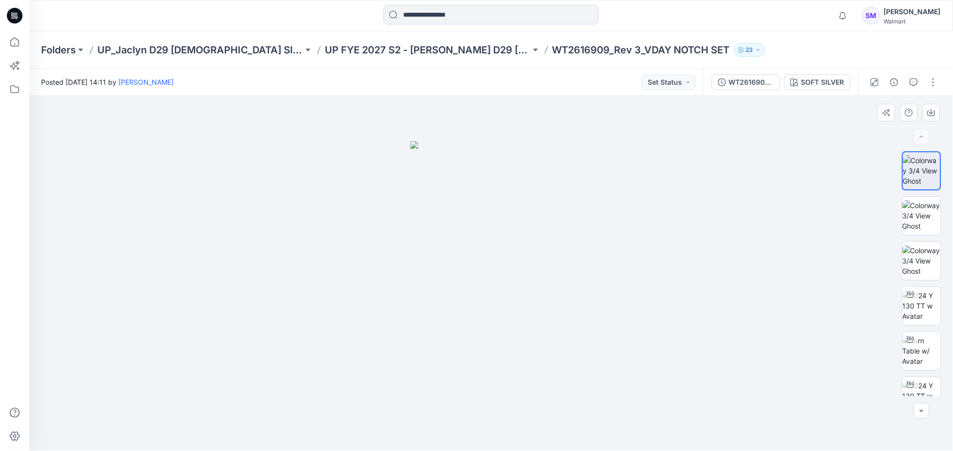
drag, startPoint x: 364, startPoint y: 144, endPoint x: 355, endPoint y: 96, distance: 48.8
click at [364, 144] on div at bounding box center [491, 273] width 924 height 355
click at [356, 51] on p "UP FYE 2027 S2 - [PERSON_NAME] D29 [DEMOGRAPHIC_DATA] Sleepwear" at bounding box center [428, 50] width 206 height 14
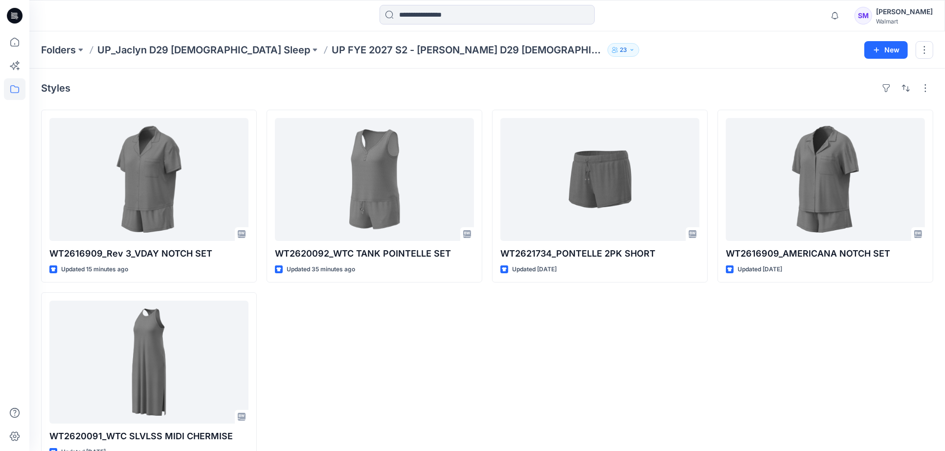
click at [752, 361] on div "WT2616909_AMERICANA NOTCH SET Updated [DATE]" at bounding box center [826, 287] width 216 height 355
